Goal: Task Accomplishment & Management: Complete application form

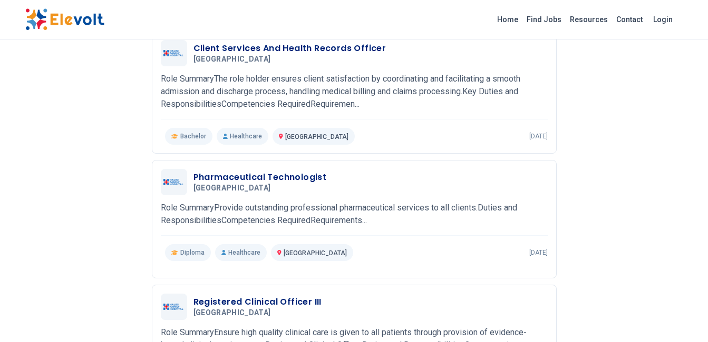
scroll to position [148, 0]
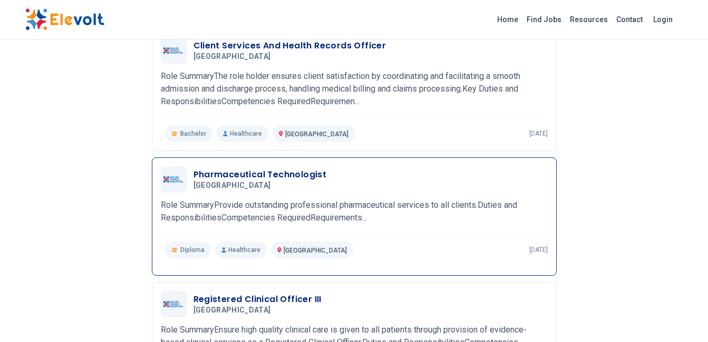
click at [279, 169] on h3 "Pharmaceutical Technologist" at bounding box center [259, 175] width 133 height 13
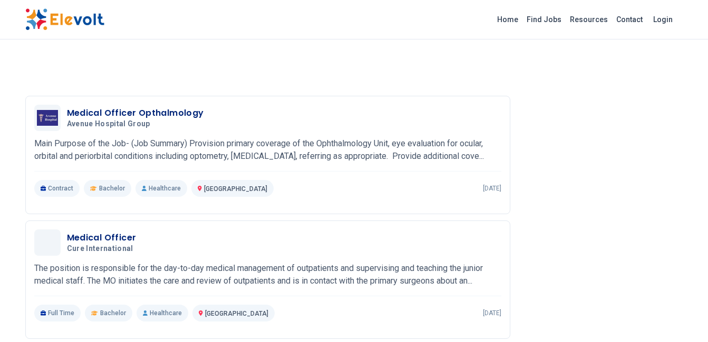
scroll to position [1426, 0]
